Goal: Task Accomplishment & Management: Use online tool/utility

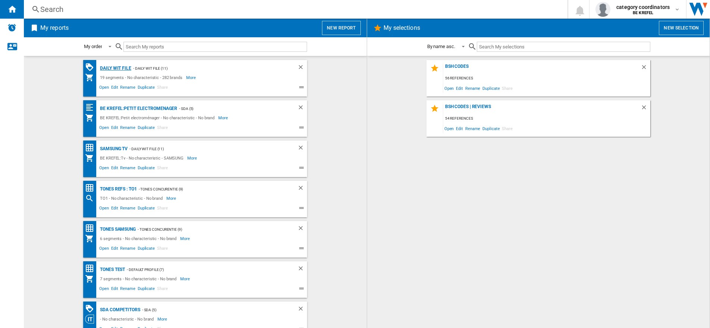
click at [103, 70] on div "Daily WIT file" at bounding box center [114, 68] width 33 height 9
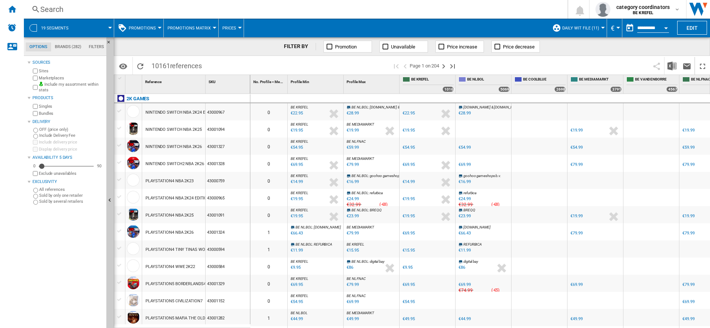
click at [384, 99] on div at bounding box center [372, 98] width 56 height 9
click at [675, 60] on button "Download in Excel" at bounding box center [672, 66] width 15 height 18
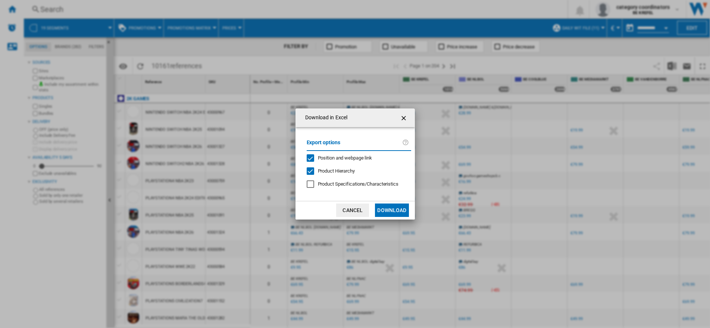
click at [393, 209] on button "Download" at bounding box center [392, 210] width 34 height 13
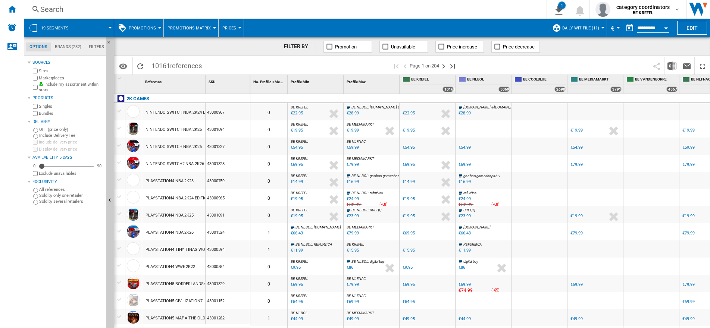
click at [63, 8] on div "Search" at bounding box center [283, 9] width 487 height 10
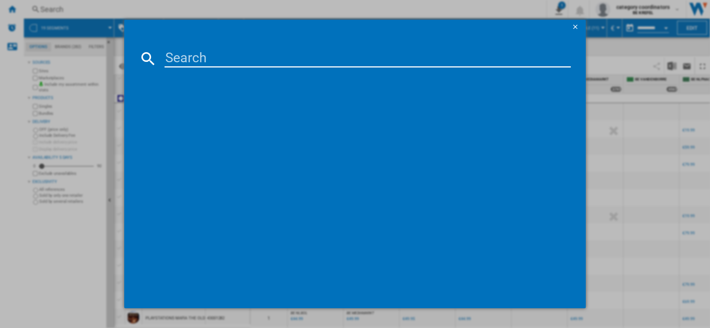
click at [190, 59] on input at bounding box center [368, 59] width 406 height 18
type input "11006193"
click at [199, 107] on div "MIELE WWB360WCS BLANC" at bounding box center [360, 106] width 399 height 7
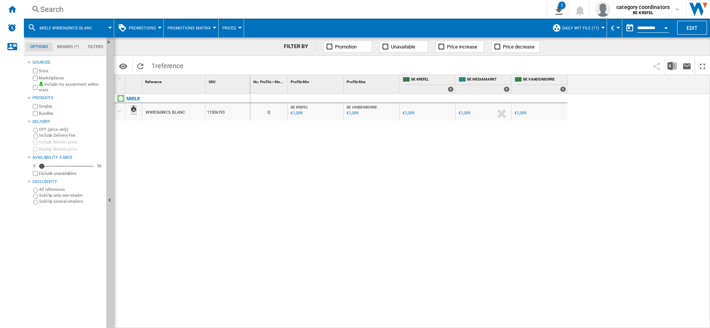
click at [148, 31] on button "Promotions" at bounding box center [144, 28] width 31 height 19
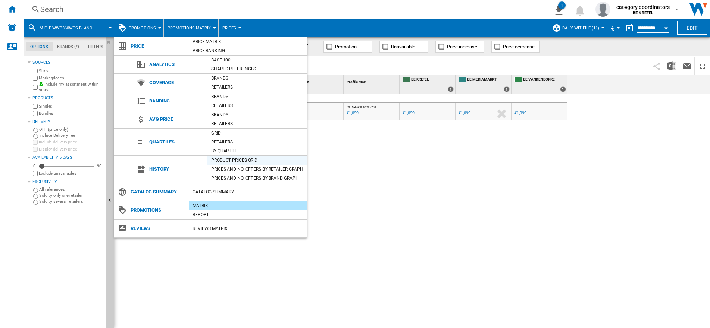
click at [232, 158] on div "Product prices grid" at bounding box center [257, 160] width 100 height 7
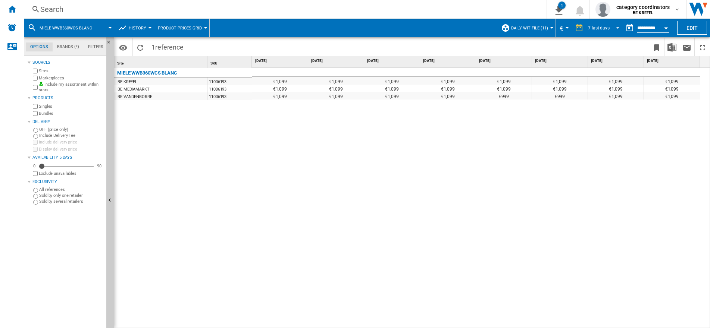
click at [616, 26] on span "REPORTS.WIZARD.STEPS.REPORT.STEPS.REPORT_OPTIONS.PERIOD: 7 last days" at bounding box center [615, 27] width 9 height 7
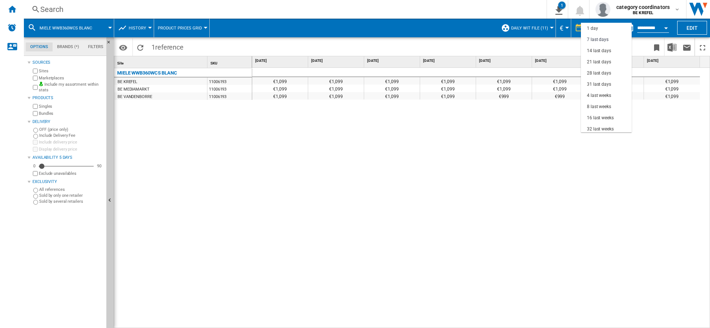
scroll to position [11, 0]
click at [595, 40] on div "14 last days" at bounding box center [599, 40] width 24 height 6
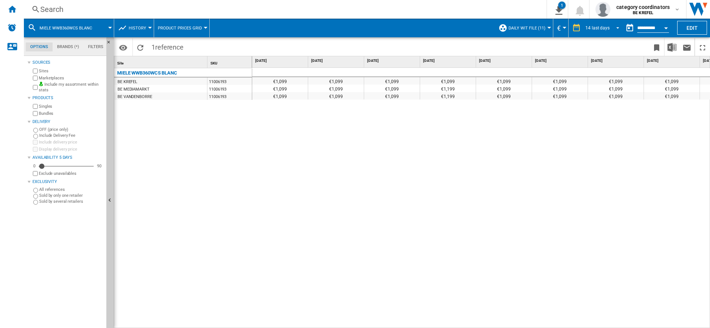
click at [594, 26] on div "14 last days" at bounding box center [597, 27] width 24 height 5
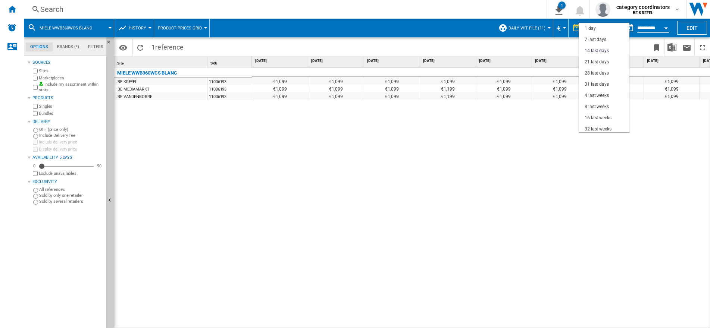
scroll to position [22, 0]
click at [594, 50] on div "28 last days" at bounding box center [597, 51] width 24 height 6
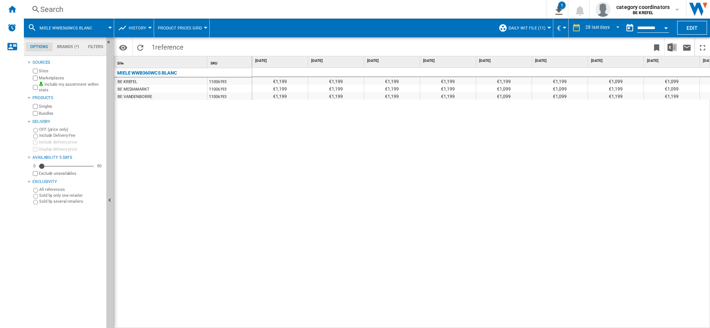
click at [66, 13] on div "Search" at bounding box center [283, 9] width 487 height 10
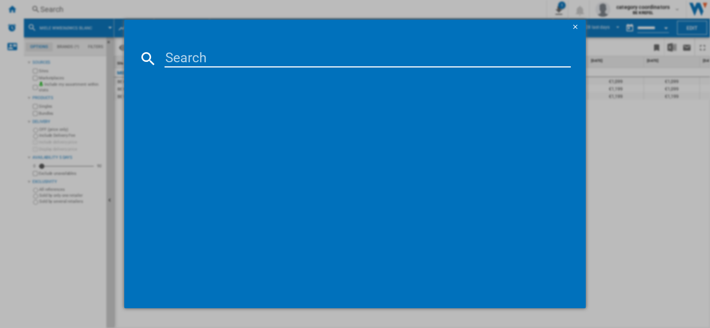
click at [176, 60] on input at bounding box center [368, 59] width 406 height 18
type input "11006192"
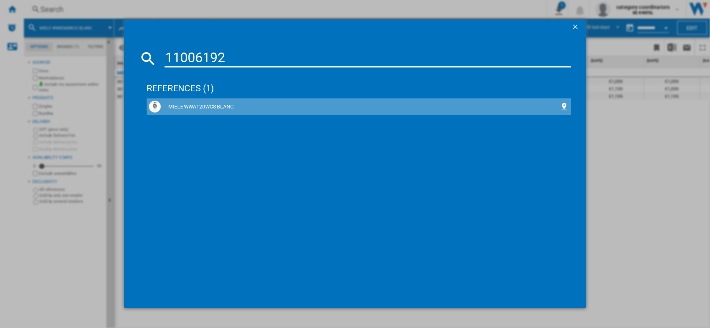
click at [181, 104] on div "MIELE WWA120WCS BLANC" at bounding box center [360, 106] width 399 height 7
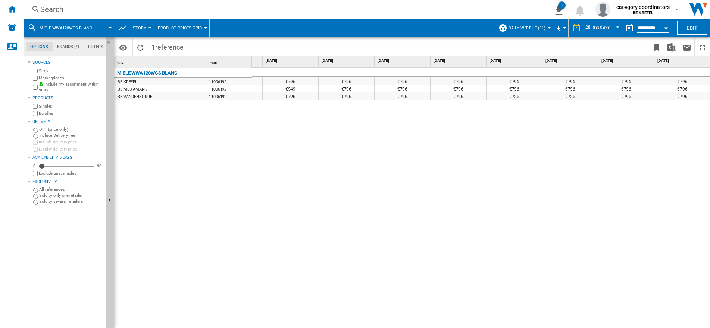
click at [289, 167] on div "€838 €888 €888 €888 €888 €888 €888 €888 €888 €888 €888 €888 €888 €888 €796 €796…" at bounding box center [481, 198] width 458 height 261
